Goal: Find specific page/section: Find specific page/section

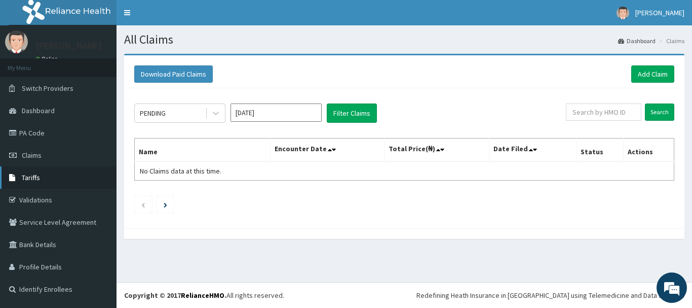
click at [31, 174] on span "Tariffs" at bounding box center [31, 177] width 18 height 9
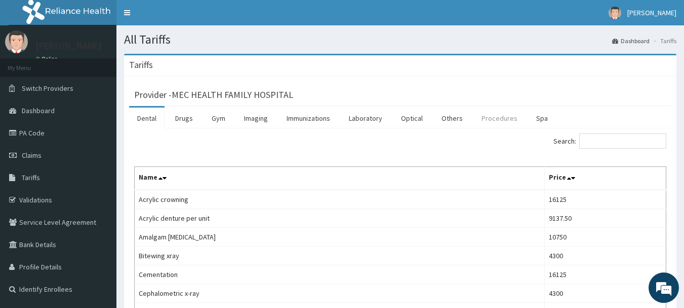
click at [508, 117] on link "Procedures" at bounding box center [500, 117] width 52 height 21
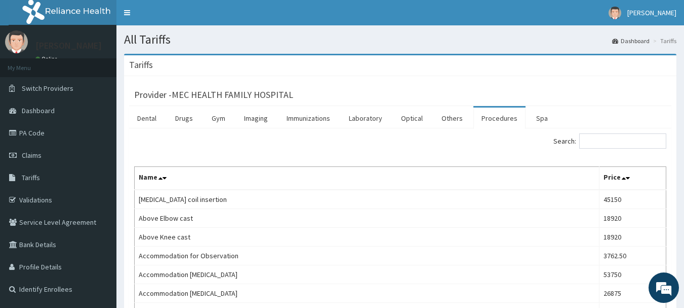
click at [100, 30] on div "[PERSON_NAME] Online" at bounding box center [66, 47] width 77 height 34
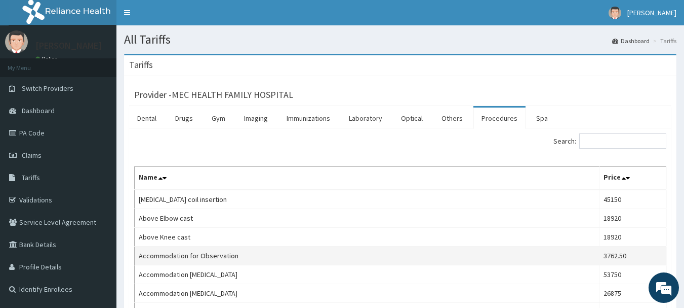
click at [417, 249] on td "Accommodation for Observation" at bounding box center [367, 255] width 465 height 19
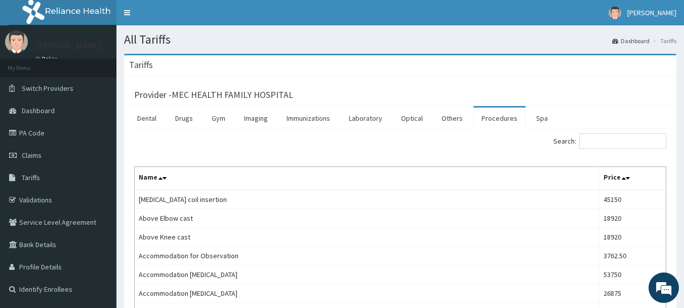
click at [500, 124] on link "Procedures" at bounding box center [500, 117] width 52 height 21
click at [626, 146] on input "Search:" at bounding box center [623, 140] width 87 height 15
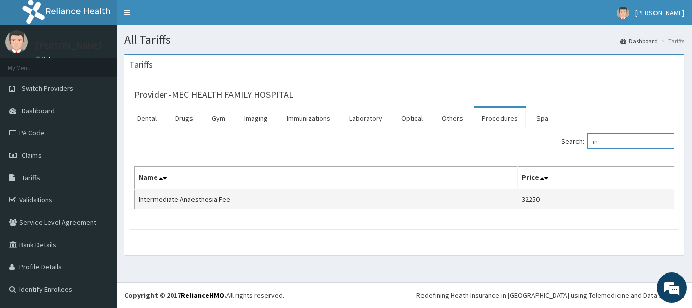
type input "i"
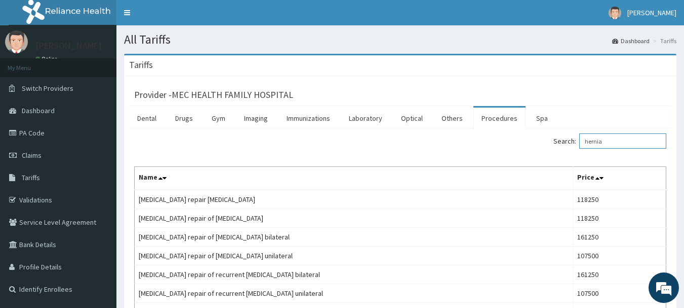
click at [594, 143] on input "hernia" at bounding box center [623, 140] width 87 height 15
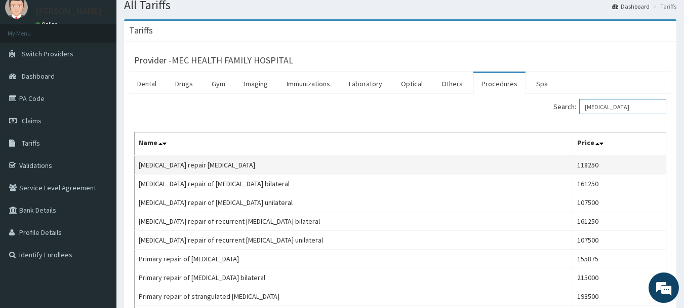
scroll to position [51, 0]
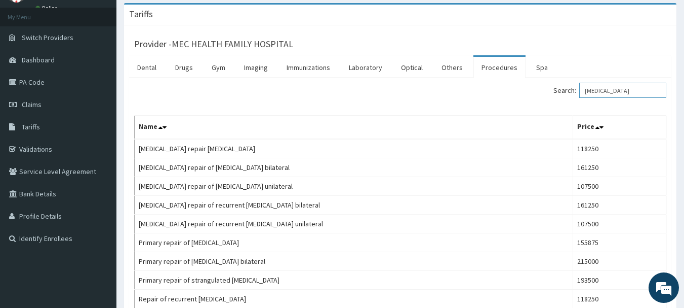
drag, startPoint x: 637, startPoint y: 89, endPoint x: 593, endPoint y: 91, distance: 44.2
click at [593, 91] on input "inguinal hernia" at bounding box center [623, 90] width 87 height 15
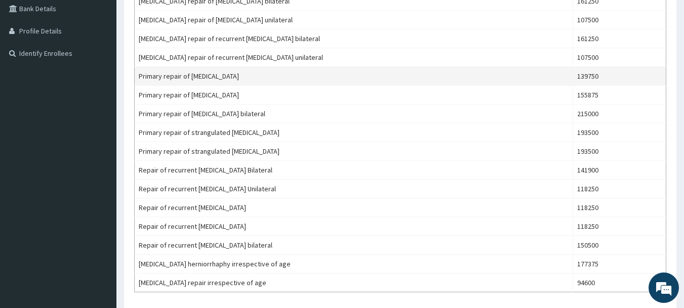
scroll to position [253, 0]
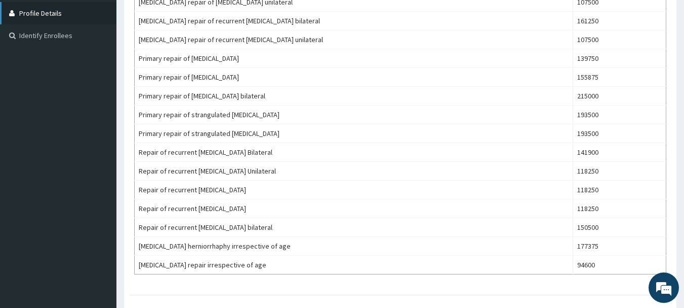
type input "hernia"
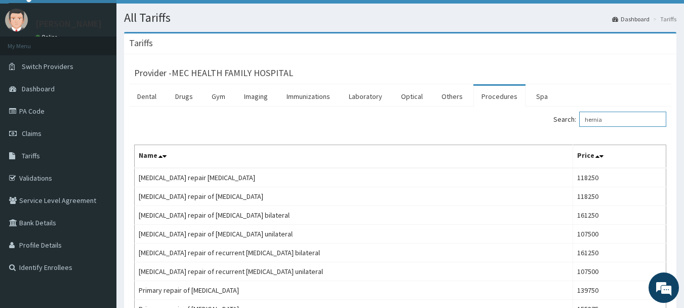
scroll to position [0, 0]
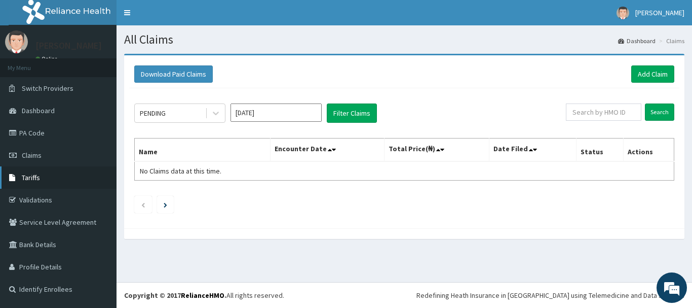
click at [40, 173] on link "Tariffs" at bounding box center [58, 177] width 117 height 22
click at [53, 130] on link "PA Code" at bounding box center [58, 133] width 117 height 22
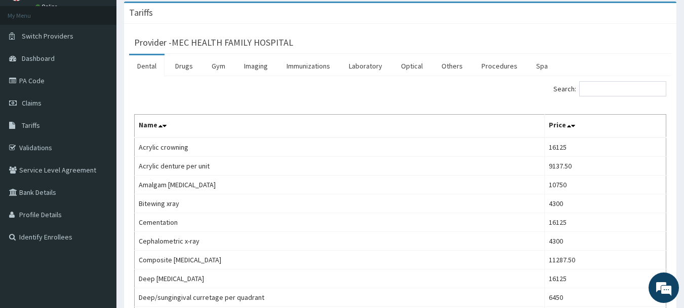
scroll to position [51, 0]
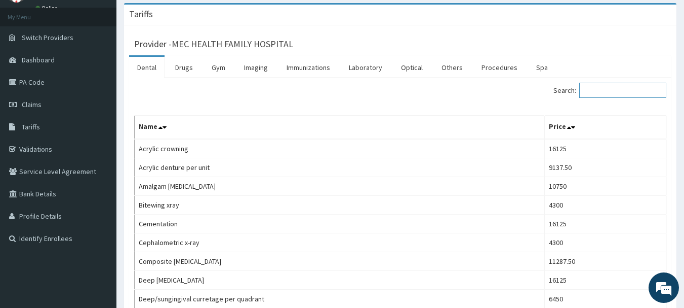
click at [604, 89] on input "Search:" at bounding box center [623, 90] width 87 height 15
click at [506, 65] on link "Procedures" at bounding box center [500, 67] width 52 height 21
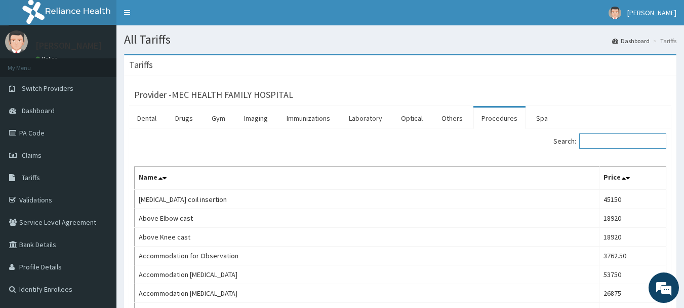
click at [620, 146] on input "Search:" at bounding box center [623, 140] width 87 height 15
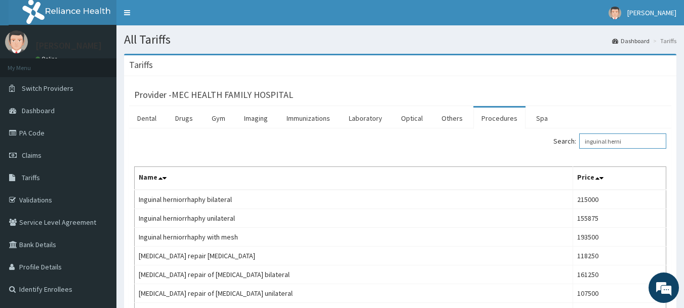
type input "inguinal herni"
